Goal: Transaction & Acquisition: Purchase product/service

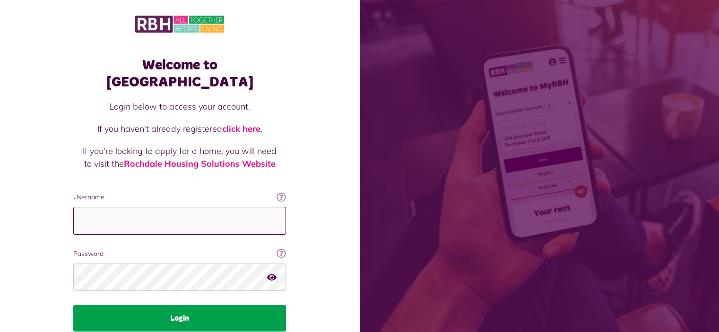
type input "**********"
click at [177, 305] on button "Login" at bounding box center [179, 318] width 213 height 26
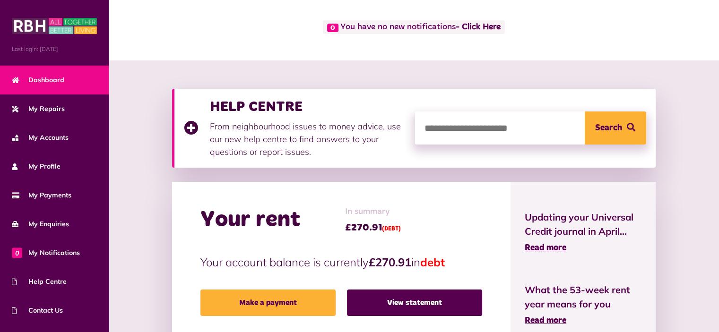
scroll to position [94, 0]
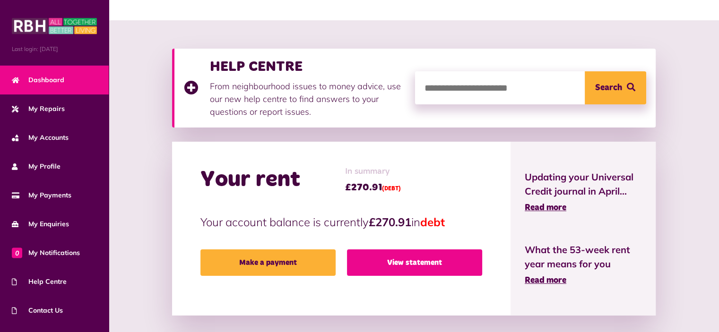
click at [397, 262] on link "View statement" at bounding box center [414, 262] width 135 height 26
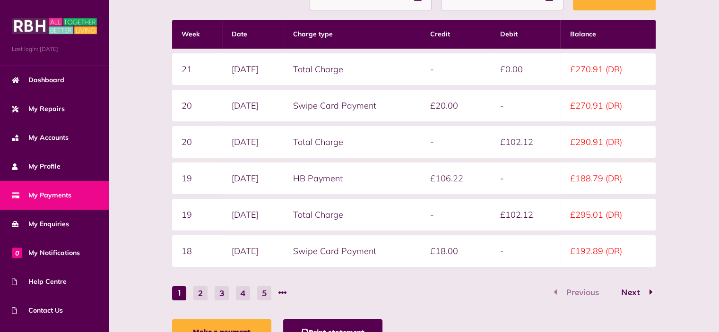
scroll to position [189, 0]
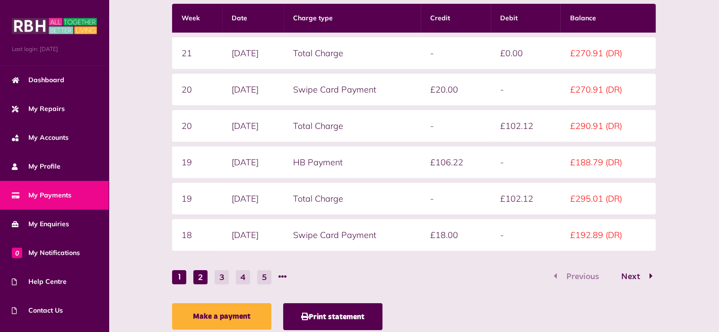
click at [199, 276] on button "2" at bounding box center [200, 277] width 14 height 14
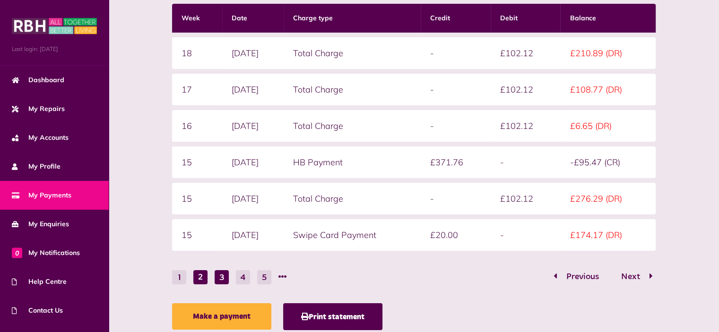
click at [219, 279] on button "3" at bounding box center [221, 277] width 14 height 14
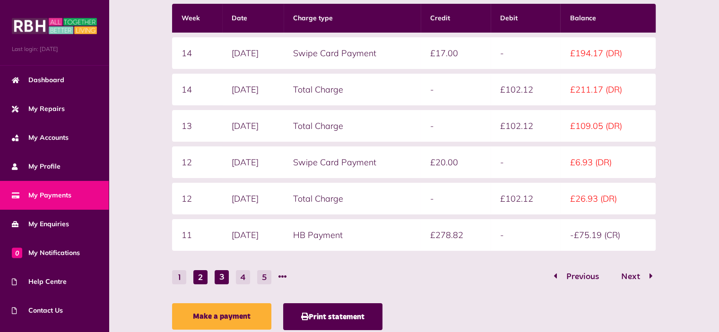
click at [201, 281] on button "2" at bounding box center [200, 277] width 14 height 14
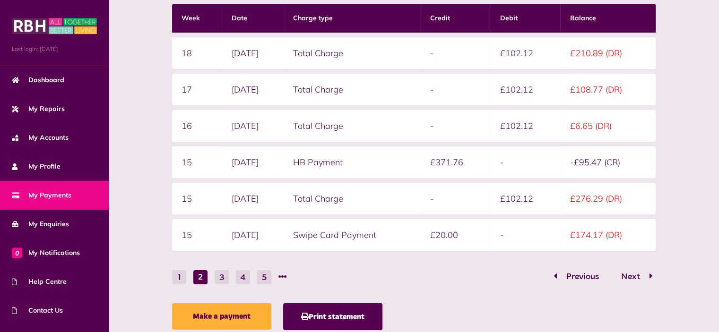
scroll to position [218, 0]
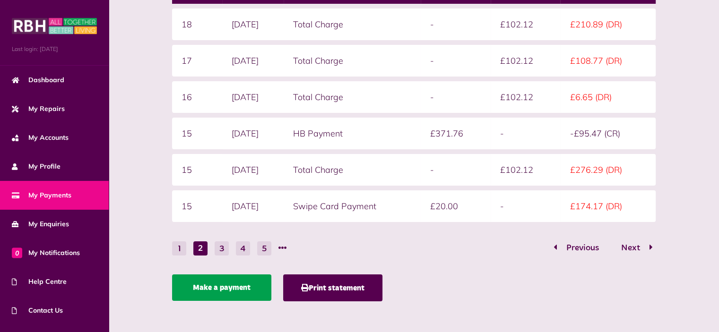
click at [235, 283] on link "Make a payment" at bounding box center [221, 287] width 99 height 26
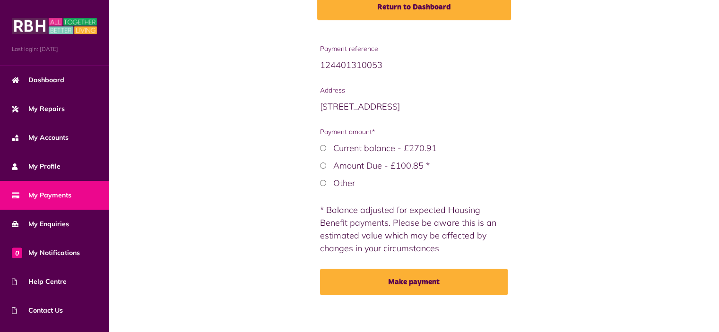
scroll to position [142, 0]
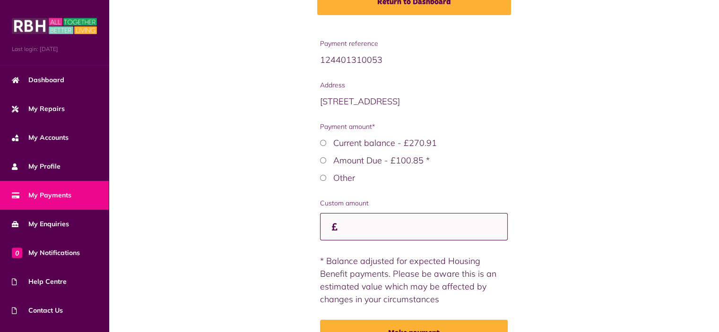
click at [350, 228] on input "Custom amount" at bounding box center [414, 227] width 188 height 28
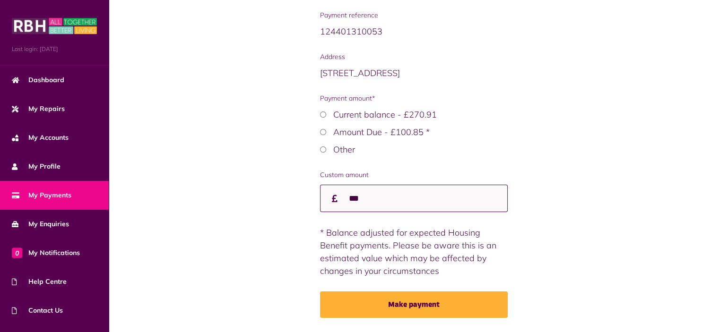
scroll to position [198, 0]
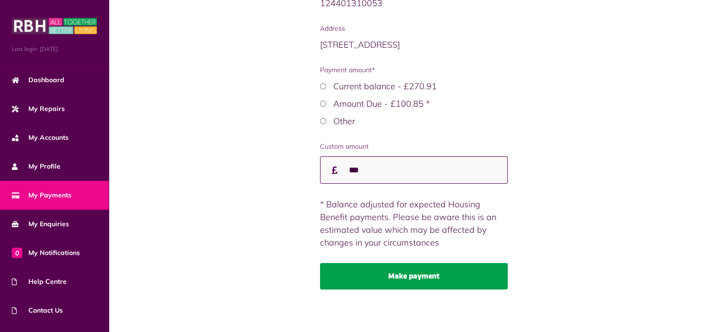
type input "***"
click at [412, 279] on button "Make payment" at bounding box center [414, 276] width 188 height 26
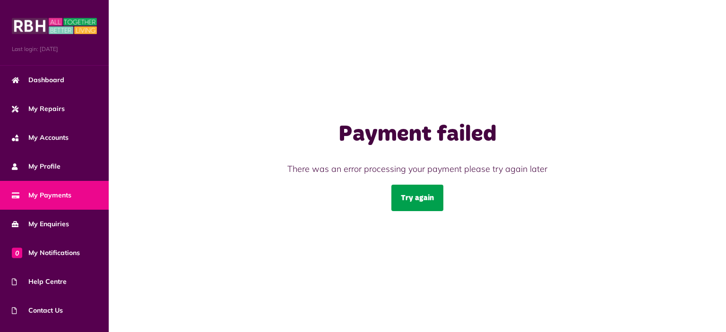
click at [426, 198] on link "Try again" at bounding box center [417, 198] width 52 height 26
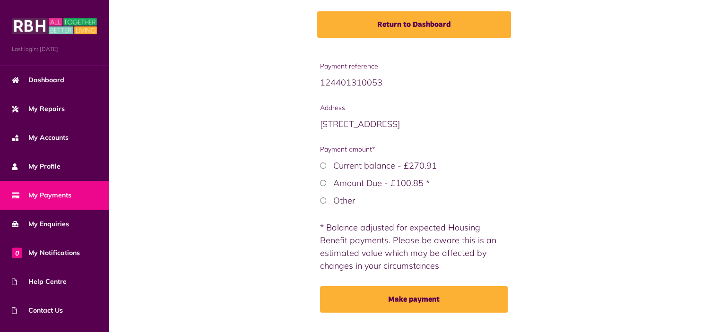
scroll to position [142, 0]
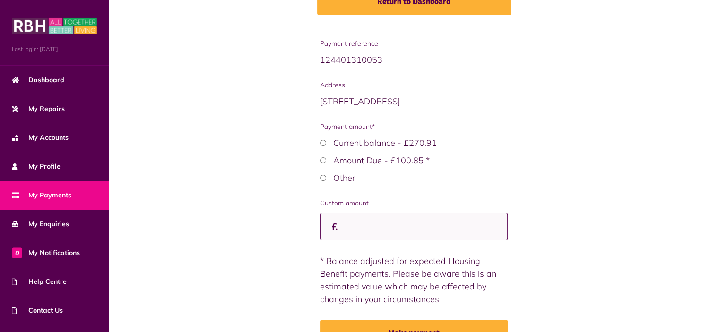
click at [349, 225] on input "Custom amount" at bounding box center [414, 227] width 188 height 28
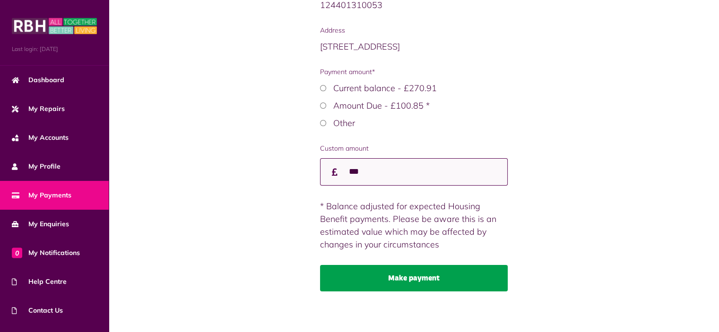
scroll to position [198, 0]
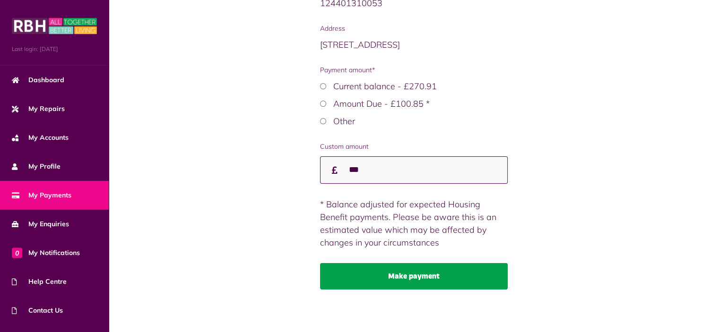
type input "***"
click at [412, 271] on button "Make payment" at bounding box center [414, 276] width 188 height 26
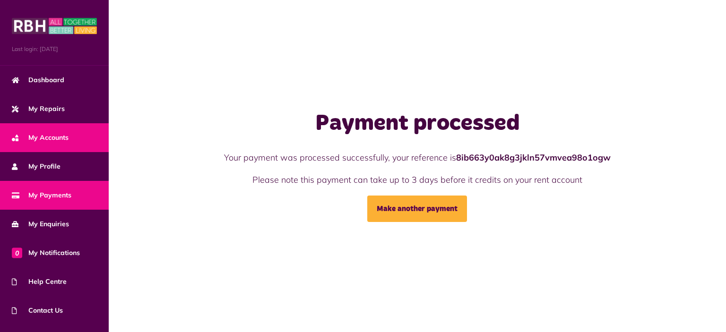
click at [60, 133] on span "My Accounts" at bounding box center [40, 138] width 57 height 10
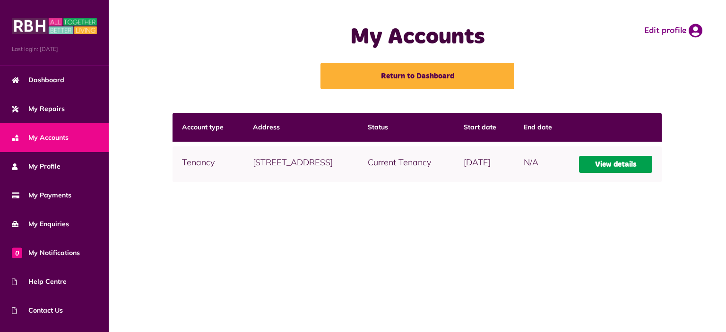
click at [626, 173] on link "View details" at bounding box center [616, 164] width 74 height 17
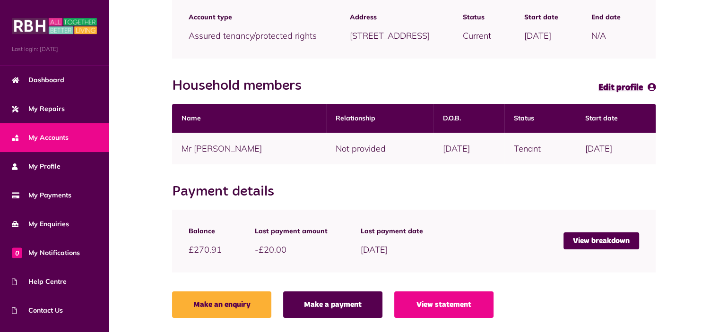
scroll to position [156, 0]
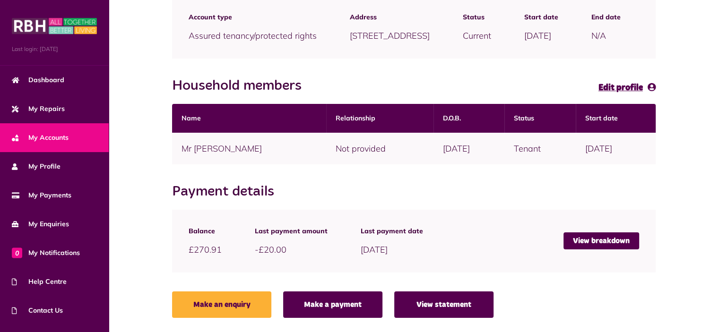
click at [445, 304] on link "View statement" at bounding box center [443, 305] width 99 height 26
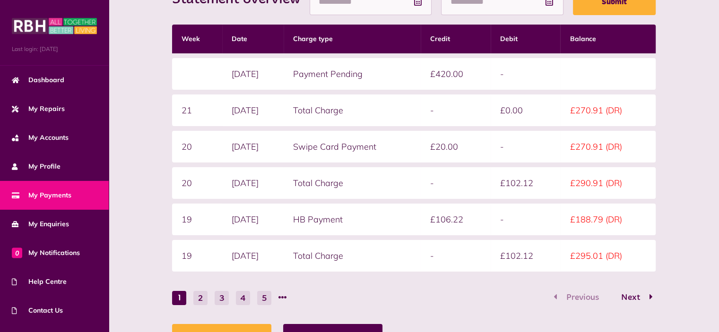
scroll to position [218, 0]
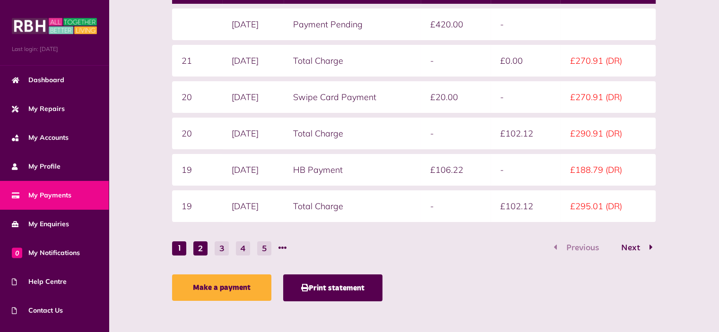
click at [200, 249] on button "2" at bounding box center [200, 248] width 14 height 14
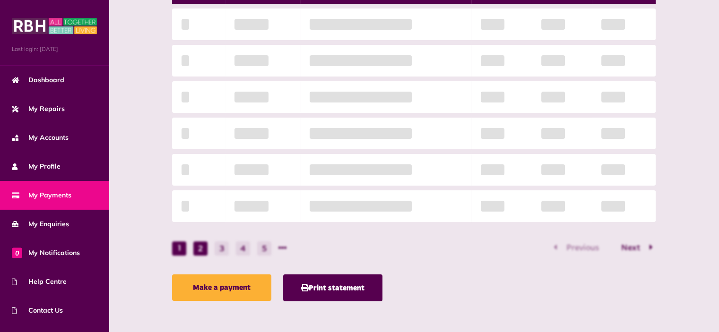
click at [200, 249] on div "Statement overview Showing To Submit Week Date Charge type Credit Debit Balance…" at bounding box center [413, 114] width 492 height 383
